Goal: Information Seeking & Learning: Learn about a topic

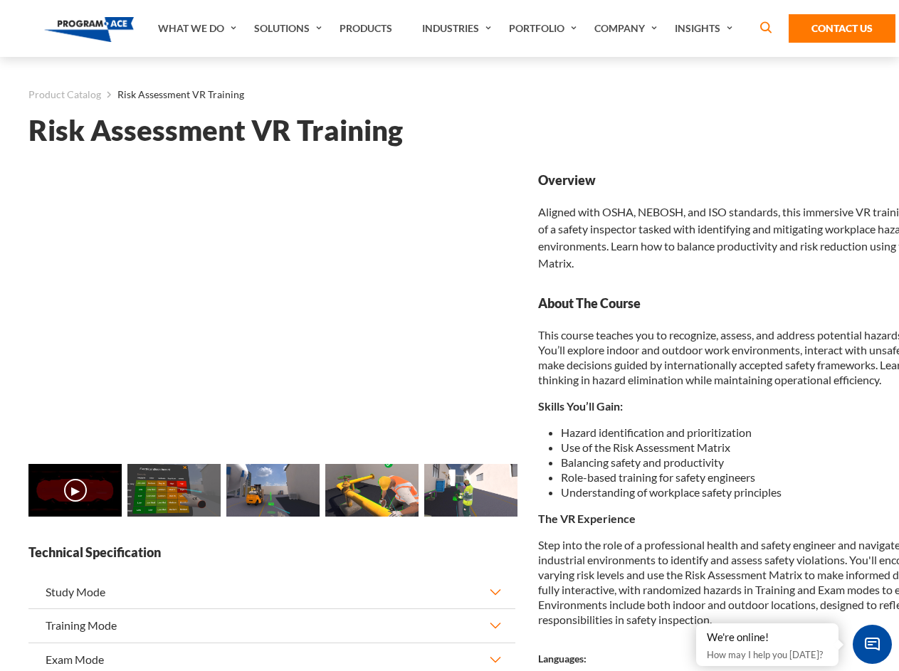
click at [290, 28] on link "Solutions" at bounding box center [289, 28] width 85 height 57
click at [0, 0] on div "AI & Computer Vision Solutions Computer Vision Quality Control AI tools for fas…" at bounding box center [0, 0] width 0 height 0
click at [0, 0] on div "AI & Computer Vision Solutions Virtual Training Solutions Virtual Tour Solution…" at bounding box center [0, 0] width 0 height 0
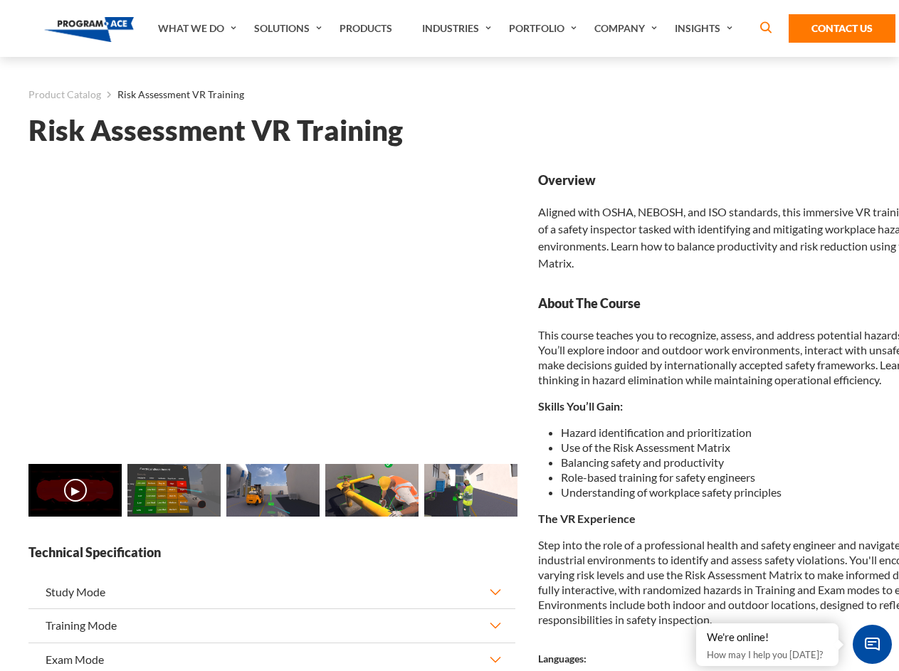
click at [0, 0] on div "AI & Computer Vision Solutions Virtual Training Solutions Virtual Tour Solution…" at bounding box center [0, 0] width 0 height 0
click at [0, 0] on div "AI & Computer Vision Solutions Computer Vision Quality Control AI tools for fas…" at bounding box center [0, 0] width 0 height 0
